Goal: Go to known website: Access a specific website the user already knows

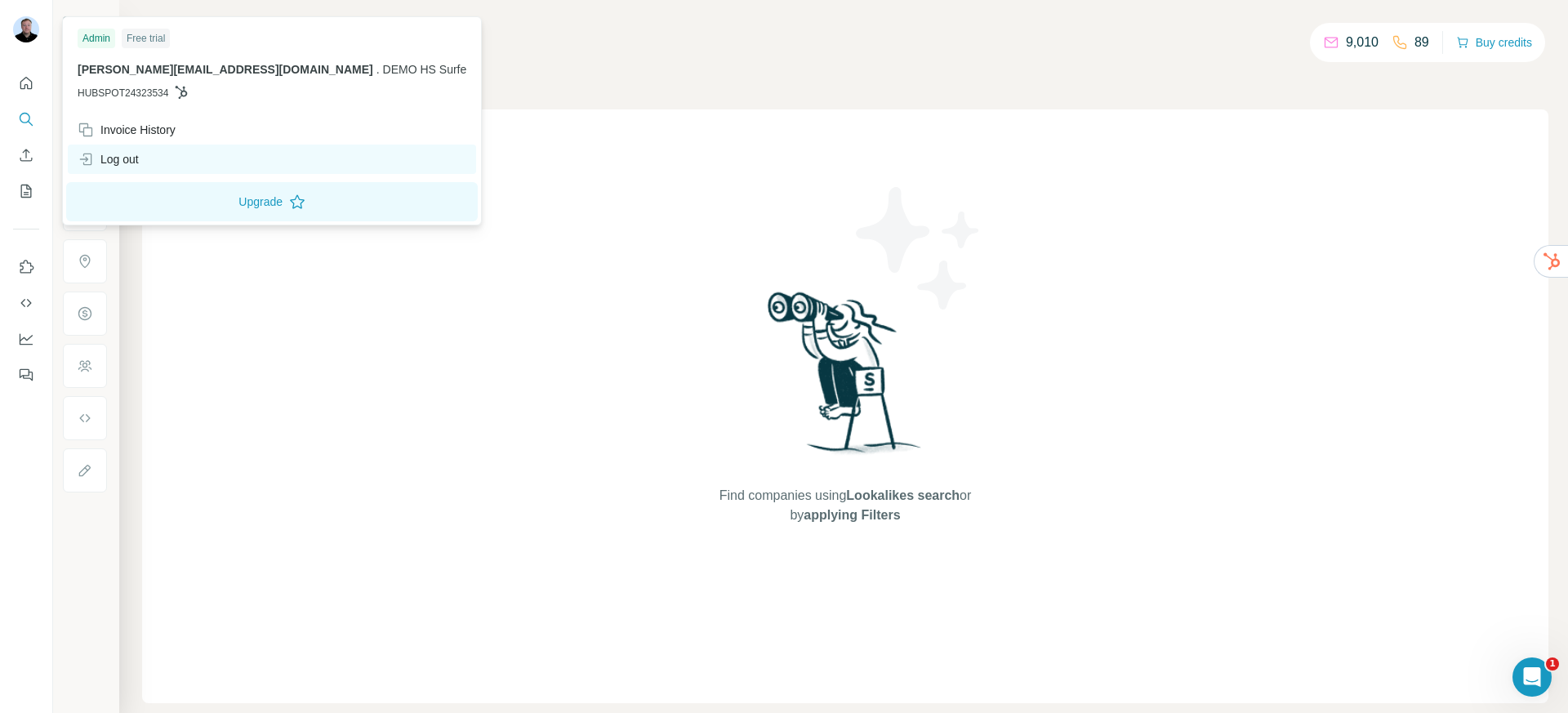
click at [147, 161] on div "Log out" at bounding box center [272, 159] width 408 height 30
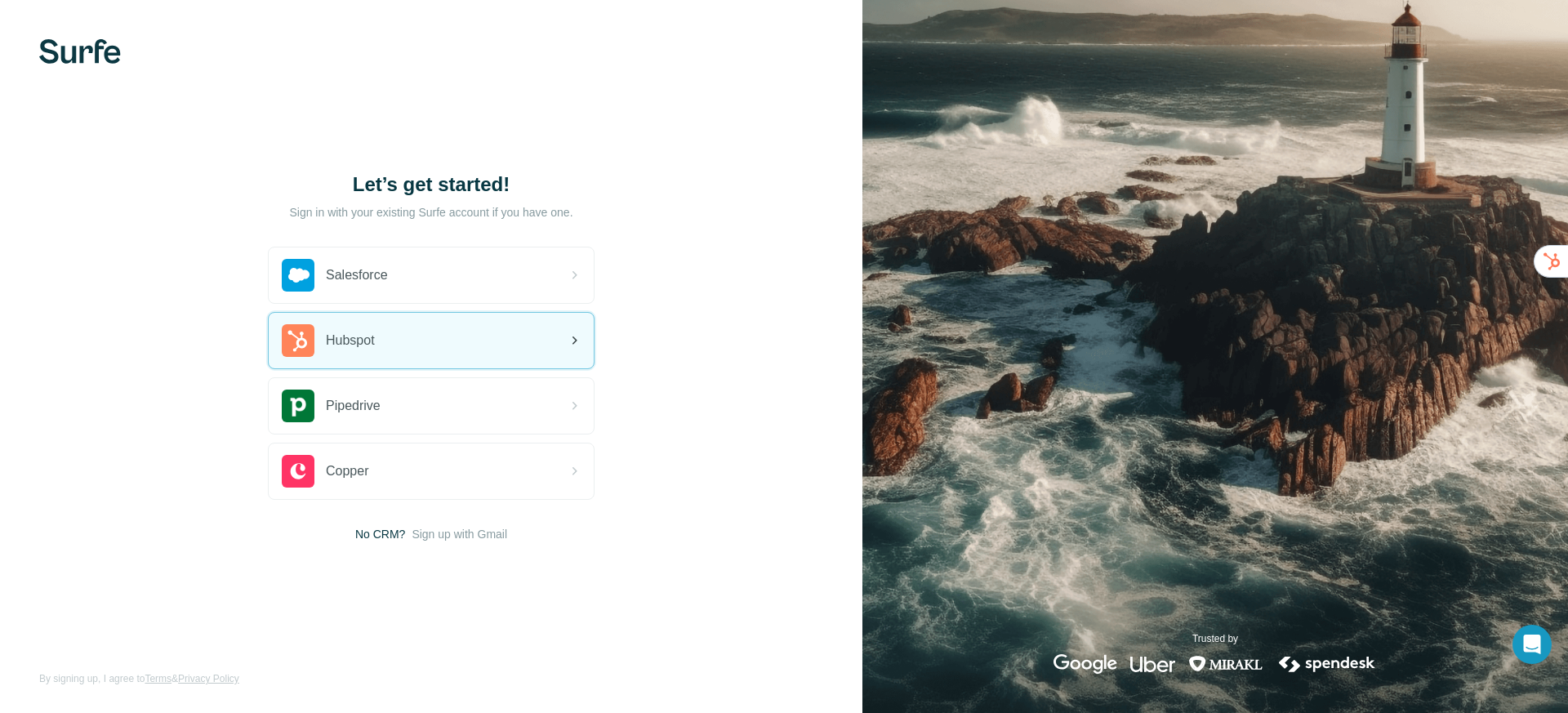
click at [344, 353] on div "Hubspot" at bounding box center [328, 341] width 93 height 33
